Goal: Task Accomplishment & Management: Use online tool/utility

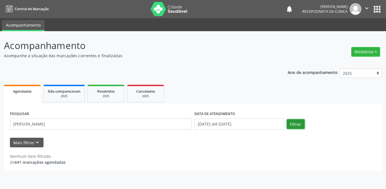
click at [298, 124] on button "Filtrar" at bounding box center [296, 124] width 18 height 10
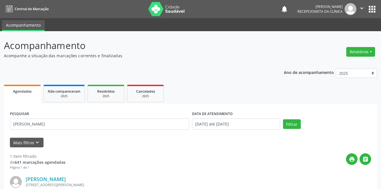
scroll to position [67, 0]
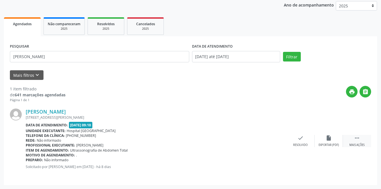
click at [356, 137] on icon "" at bounding box center [357, 138] width 6 height 6
click at [272, 140] on icon "print" at bounding box center [272, 138] width 6 height 6
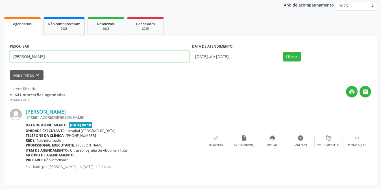
drag, startPoint x: 53, startPoint y: 58, endPoint x: 0, endPoint y: 58, distance: 53.4
click at [0, 58] on div "Acompanhamento Acompanhe a situação das marcações correntes e finalizadas Relat…" at bounding box center [190, 76] width 381 height 225
type input "clisoe"
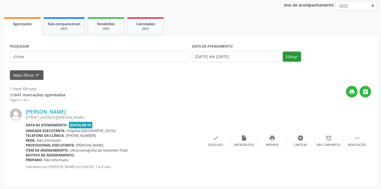
click at [298, 54] on button "Filtrar" at bounding box center [292, 57] width 18 height 10
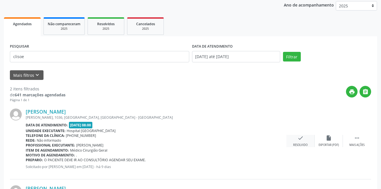
click at [302, 139] on icon "check" at bounding box center [301, 138] width 6 height 6
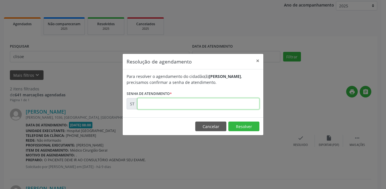
click at [187, 109] on input "text" at bounding box center [198, 103] width 122 height 11
type input "00018493"
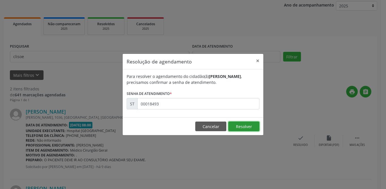
click at [241, 129] on button "Resolver" at bounding box center [243, 126] width 31 height 10
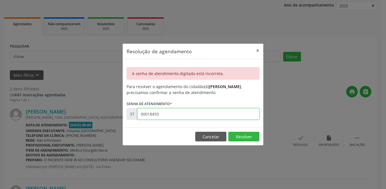
click at [181, 118] on input "00018493" at bounding box center [198, 113] width 122 height 11
click at [256, 46] on button "×" at bounding box center [257, 51] width 11 height 14
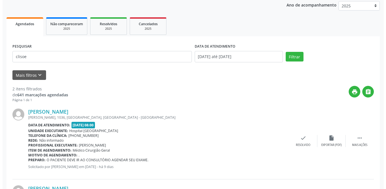
scroll to position [144, 0]
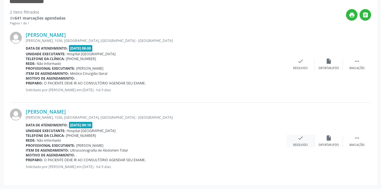
click at [293, 138] on div "check Resolvido" at bounding box center [301, 141] width 28 height 12
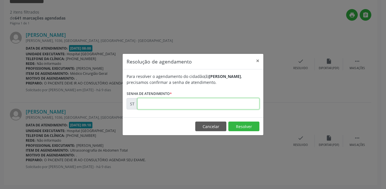
click at [200, 108] on input "text" at bounding box center [198, 103] width 122 height 11
type input "00018493"
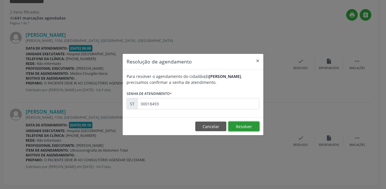
click at [258, 127] on button "Resolver" at bounding box center [243, 126] width 31 height 10
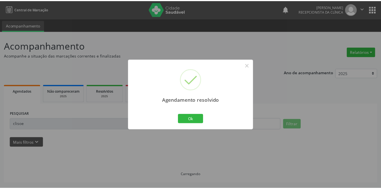
scroll to position [0, 0]
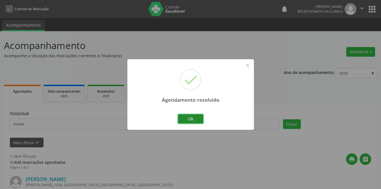
click at [197, 119] on button "Ok" at bounding box center [190, 119] width 25 height 10
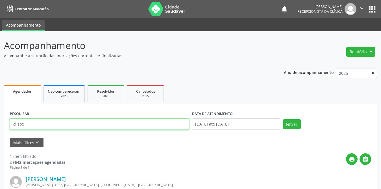
drag, startPoint x: 35, startPoint y: 122, endPoint x: 0, endPoint y: 112, distance: 36.7
click at [0, 117] on div "Acompanhamento Acompanhe a situação das marcações correntes e finalizadas Relat…" at bounding box center [190, 143] width 381 height 225
type input "[PERSON_NAME]"
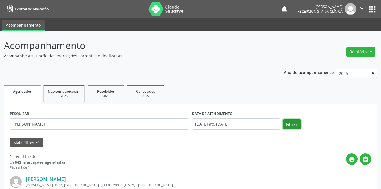
click at [289, 124] on button "Filtrar" at bounding box center [292, 124] width 18 height 10
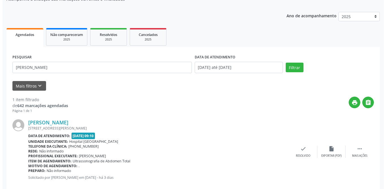
scroll to position [67, 0]
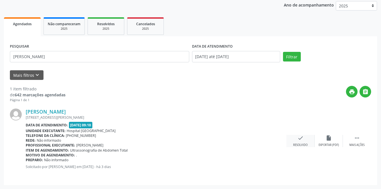
click at [298, 140] on icon "check" at bounding box center [301, 138] width 6 height 6
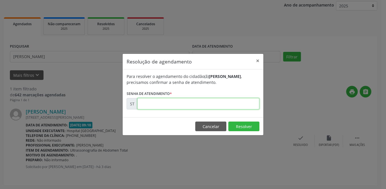
click at [160, 103] on input "text" at bounding box center [198, 103] width 122 height 11
type input "00020532"
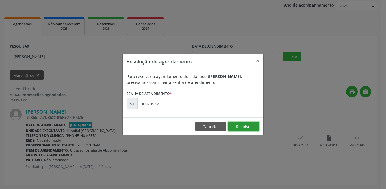
click at [242, 125] on button "Resolver" at bounding box center [243, 126] width 31 height 10
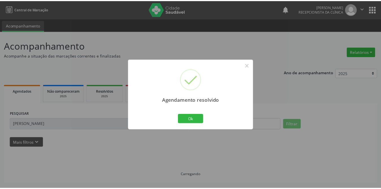
scroll to position [0, 0]
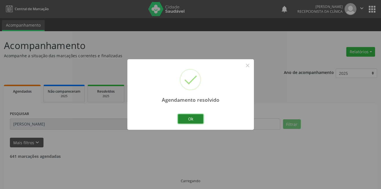
click at [189, 119] on button "Ok" at bounding box center [190, 119] width 25 height 10
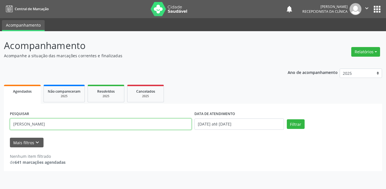
drag, startPoint x: 50, startPoint y: 122, endPoint x: 7, endPoint y: 123, distance: 43.5
click at [7, 123] on div "PESQUISAR [PERSON_NAME] DATA DE ATENDIMENTO [DATE] até [DATE] Filtrar UNIDADE D…" at bounding box center [193, 136] width 378 height 67
type input "[PERSON_NAME]"
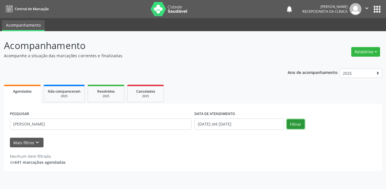
click at [301, 124] on button "Filtrar" at bounding box center [296, 124] width 18 height 10
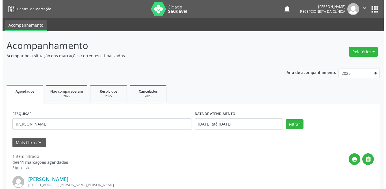
scroll to position [67, 0]
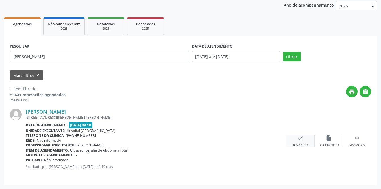
click at [300, 137] on icon "check" at bounding box center [301, 138] width 6 height 6
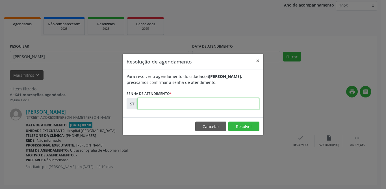
click at [173, 106] on input "text" at bounding box center [198, 103] width 122 height 11
type input "00018036"
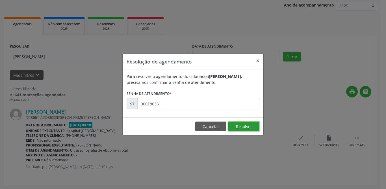
click at [243, 126] on button "Resolver" at bounding box center [243, 126] width 31 height 10
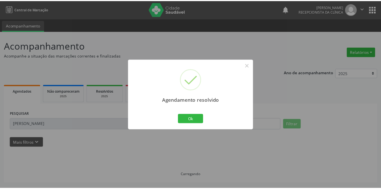
scroll to position [0, 0]
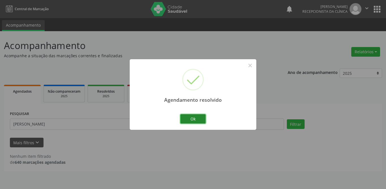
click at [199, 117] on button "Ok" at bounding box center [192, 119] width 25 height 10
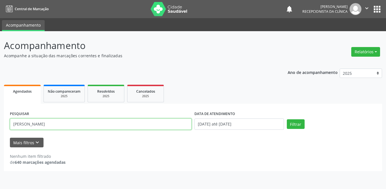
drag, startPoint x: 64, startPoint y: 125, endPoint x: 2, endPoint y: 120, distance: 62.7
click at [2, 120] on div "Acompanhamento Acompanhe a situação das marcações correntes e finalizadas Relat…" at bounding box center [193, 109] width 386 height 157
type input "[PERSON_NAME]"
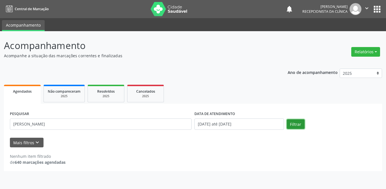
click at [298, 122] on button "Filtrar" at bounding box center [296, 124] width 18 height 10
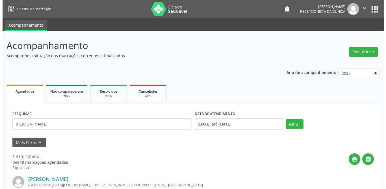
scroll to position [67, 0]
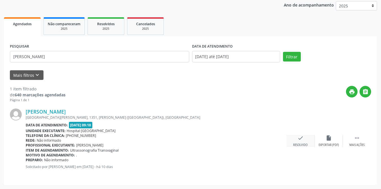
click at [298, 139] on icon "check" at bounding box center [301, 138] width 6 height 6
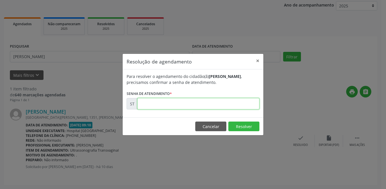
click at [174, 104] on input "text" at bounding box center [198, 103] width 122 height 11
type input "00018034"
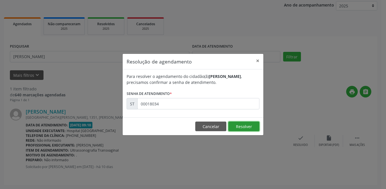
click at [246, 126] on button "Resolver" at bounding box center [243, 126] width 31 height 10
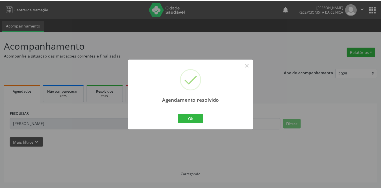
scroll to position [0, 0]
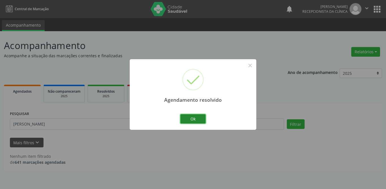
click at [194, 120] on button "Ok" at bounding box center [192, 119] width 25 height 10
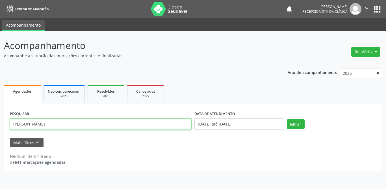
drag, startPoint x: 65, startPoint y: 124, endPoint x: 0, endPoint y: 120, distance: 65.4
click at [0, 120] on div "Acompanhamento Acompanhe a situação das marcações correntes e finalizadas Relat…" at bounding box center [193, 109] width 386 height 157
type input "alene"
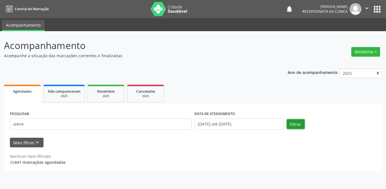
click at [293, 127] on button "Filtrar" at bounding box center [296, 124] width 18 height 10
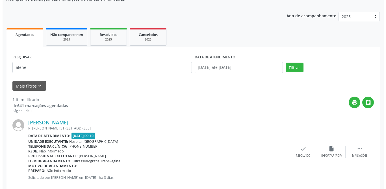
scroll to position [67, 0]
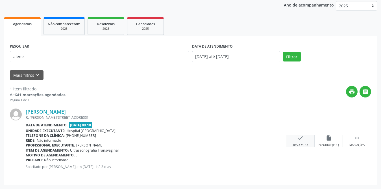
click at [305, 136] on div "check Resolvido" at bounding box center [301, 141] width 28 height 12
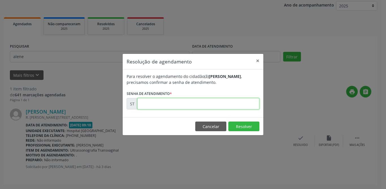
click at [188, 105] on input "text" at bounding box center [198, 103] width 122 height 11
type input "00020379"
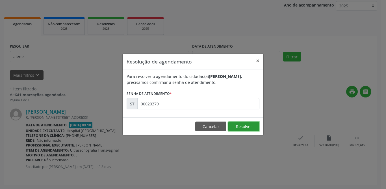
click at [234, 126] on button "Resolver" at bounding box center [243, 126] width 31 height 10
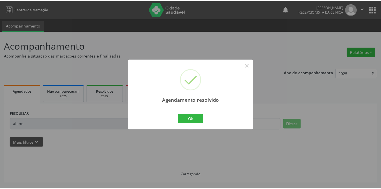
scroll to position [0, 0]
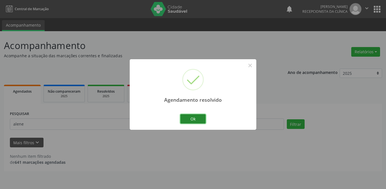
click at [196, 118] on button "Ok" at bounding box center [192, 119] width 25 height 10
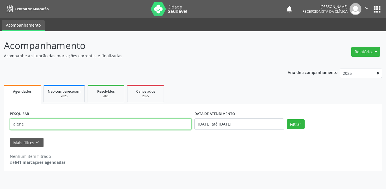
drag, startPoint x: 49, startPoint y: 125, endPoint x: 0, endPoint y: 124, distance: 49.2
click at [0, 124] on div "Acompanhamento Acompanhe a situação das marcações correntes e finalizadas Relat…" at bounding box center [193, 109] width 386 height 157
type input "[PERSON_NAME]"
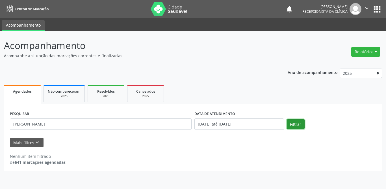
click at [295, 121] on button "Filtrar" at bounding box center [296, 124] width 18 height 10
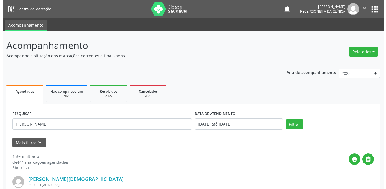
scroll to position [67, 0]
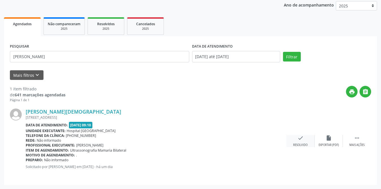
click at [305, 140] on div "check Resolvido" at bounding box center [301, 141] width 28 height 12
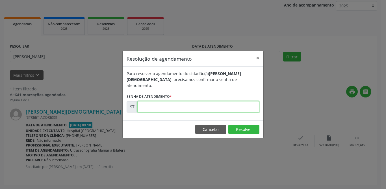
click at [151, 108] on input "text" at bounding box center [198, 106] width 122 height 11
type input "00021120"
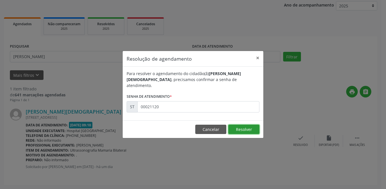
click at [250, 127] on button "Resolver" at bounding box center [243, 129] width 31 height 10
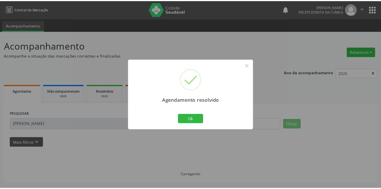
scroll to position [0, 0]
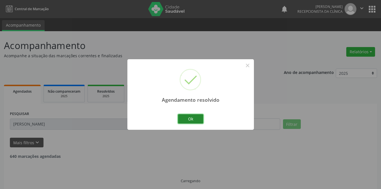
click at [189, 118] on button "Ok" at bounding box center [190, 119] width 25 height 10
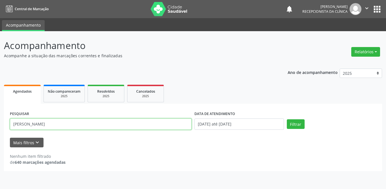
drag, startPoint x: 51, startPoint y: 121, endPoint x: 0, endPoint y: 122, distance: 50.9
click at [0, 122] on div "Acompanhamento Acompanhe a situação das marcações correntes e finalizadas Relat…" at bounding box center [193, 109] width 386 height 157
type input "cli"
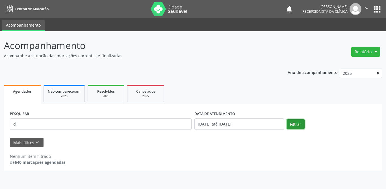
click at [291, 126] on button "Filtrar" at bounding box center [296, 124] width 18 height 10
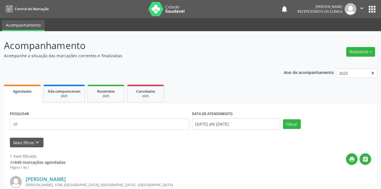
scroll to position [67, 0]
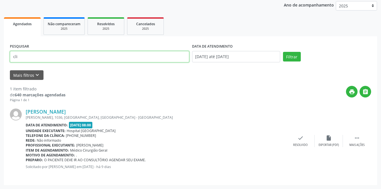
drag, startPoint x: 60, startPoint y: 57, endPoint x: 0, endPoint y: 59, distance: 59.9
click at [0, 59] on div "Acompanhamento Acompanhe a situação das marcações correntes e finalizadas Relat…" at bounding box center [190, 76] width 381 height 225
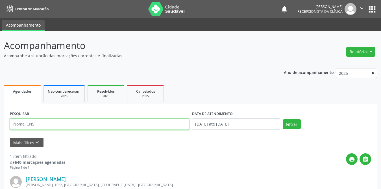
click at [59, 123] on input "text" at bounding box center [99, 123] width 179 height 11
click at [60, 121] on input "daiane" at bounding box center [99, 123] width 179 height 11
type input "[PERSON_NAME]"
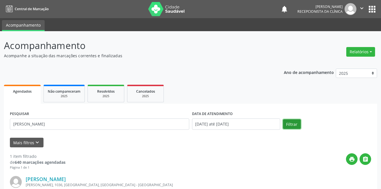
click at [293, 120] on button "Filtrar" at bounding box center [292, 124] width 18 height 10
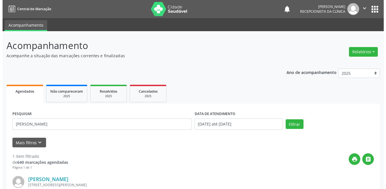
scroll to position [67, 0]
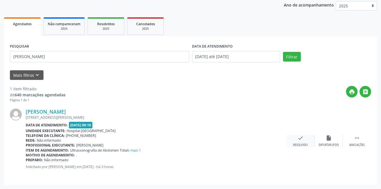
click at [299, 139] on icon "check" at bounding box center [301, 138] width 6 height 6
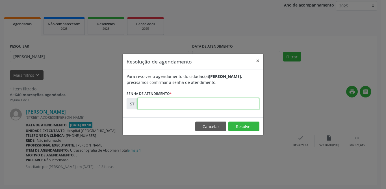
click at [192, 105] on input "text" at bounding box center [198, 103] width 122 height 11
type input "00021244"
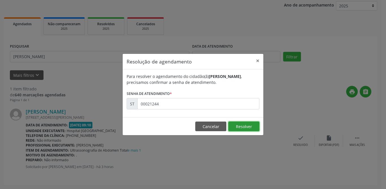
click at [246, 125] on button "Resolver" at bounding box center [243, 126] width 31 height 10
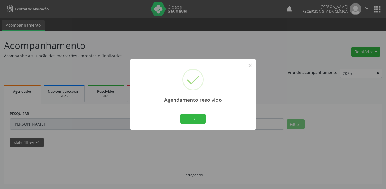
scroll to position [0, 0]
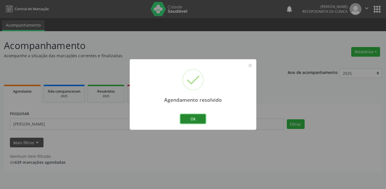
click at [192, 115] on button "Ok" at bounding box center [192, 119] width 25 height 10
